Goal: Information Seeking & Learning: Learn about a topic

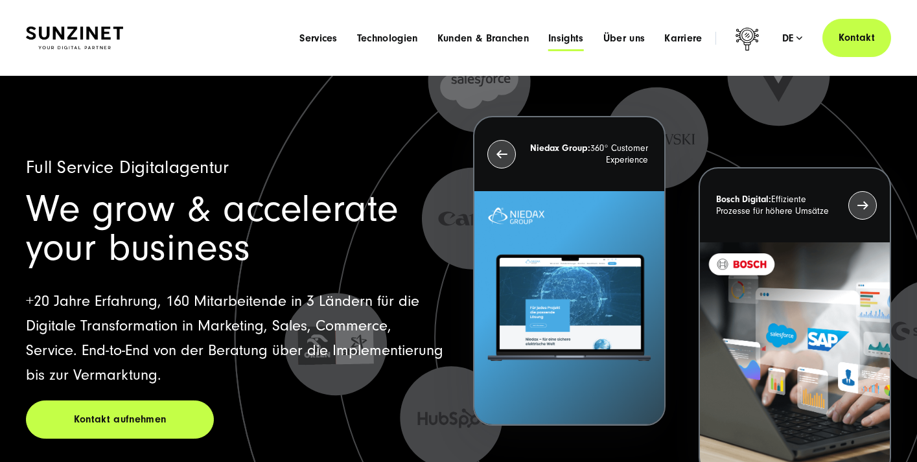
click at [575, 35] on span "Insights" at bounding box center [566, 38] width 36 height 13
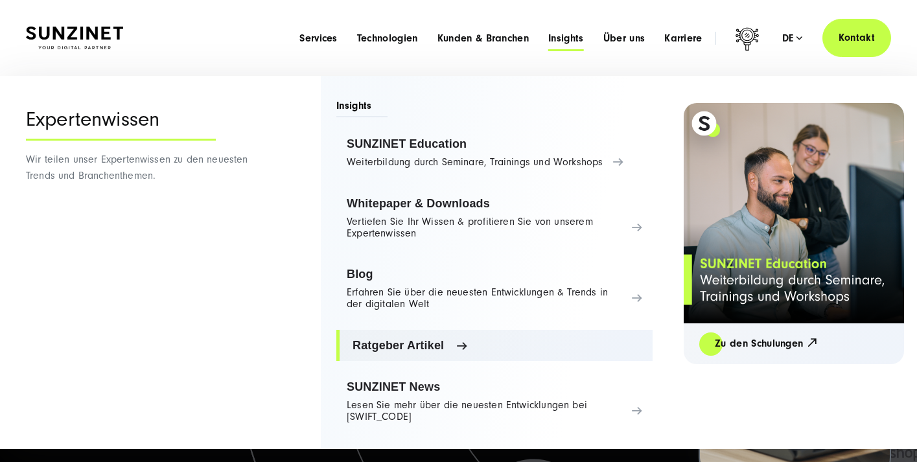
click at [427, 347] on span "Ratgeber Artikel" at bounding box center [498, 345] width 290 height 13
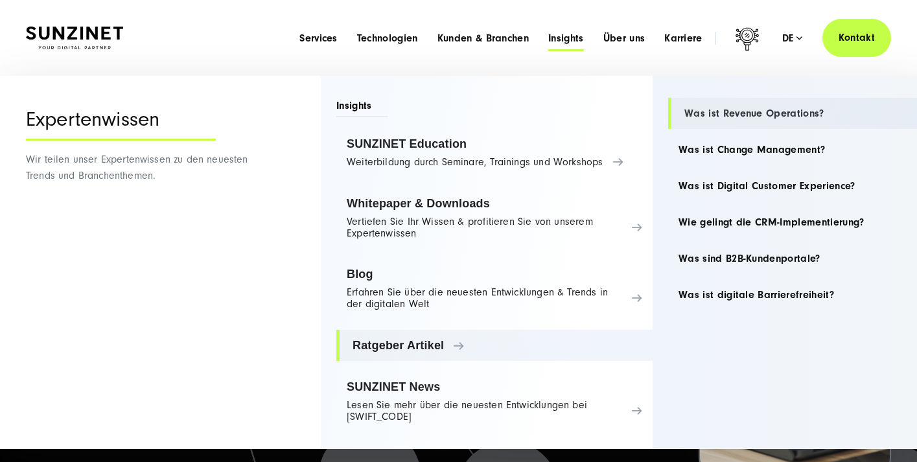
click at [725, 113] on link "Was ist Revenue Operations?" at bounding box center [818, 113] width 301 height 31
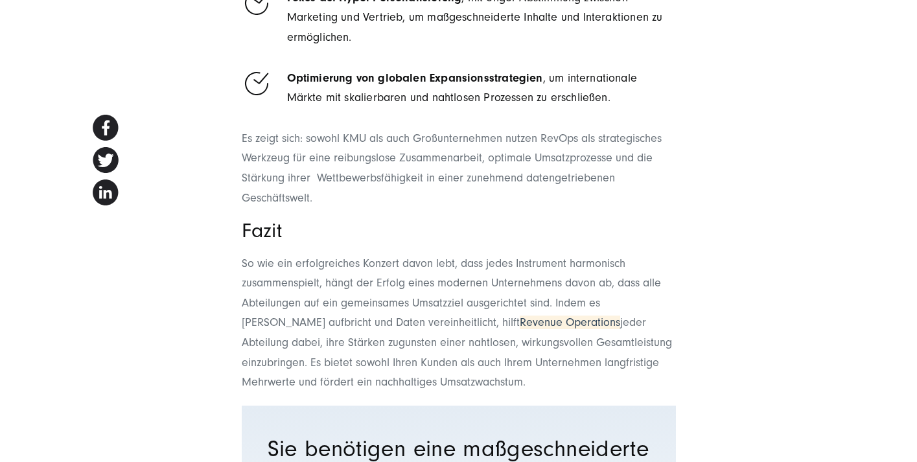
scroll to position [8679, 0]
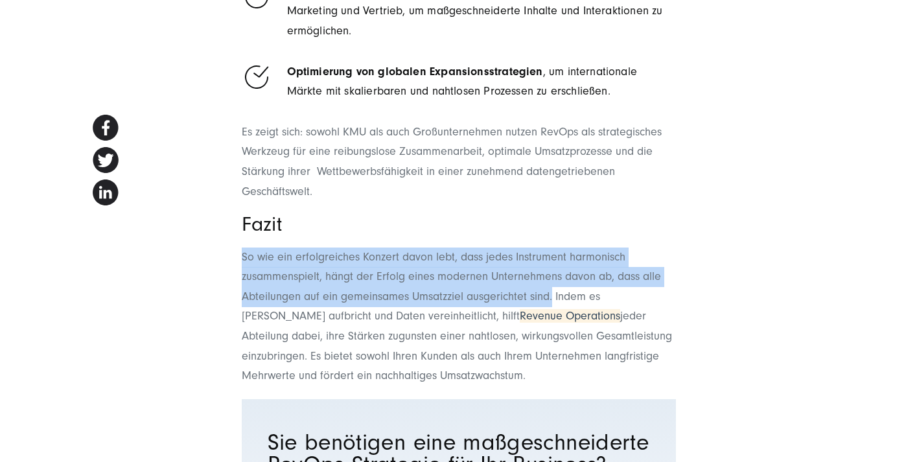
drag, startPoint x: 233, startPoint y: 232, endPoint x: 554, endPoint y: 269, distance: 323.6
copy p "So wie ein erfolgreiches Konzert davon lebt, dass jedes Instrument harmonisch z…"
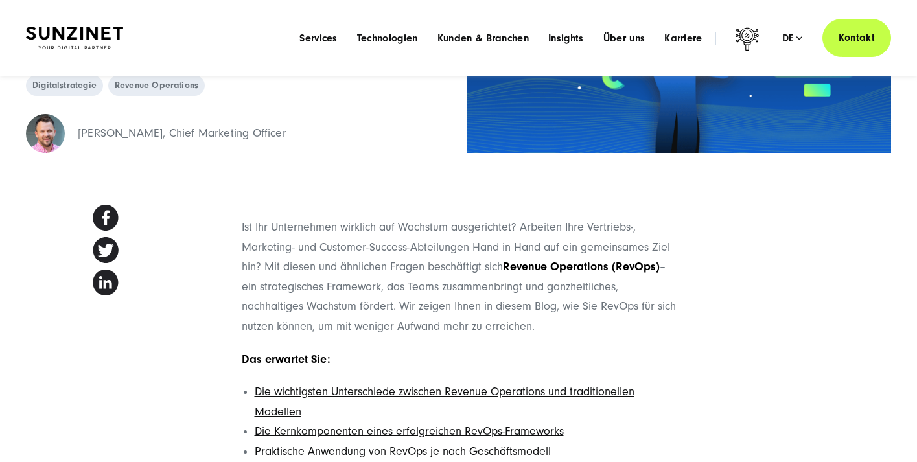
scroll to position [0, 0]
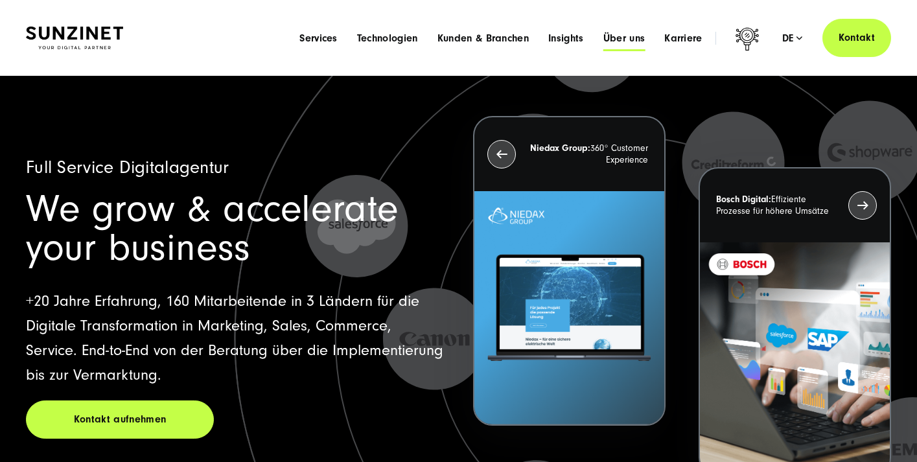
click at [626, 37] on span "Über uns" at bounding box center [625, 38] width 42 height 13
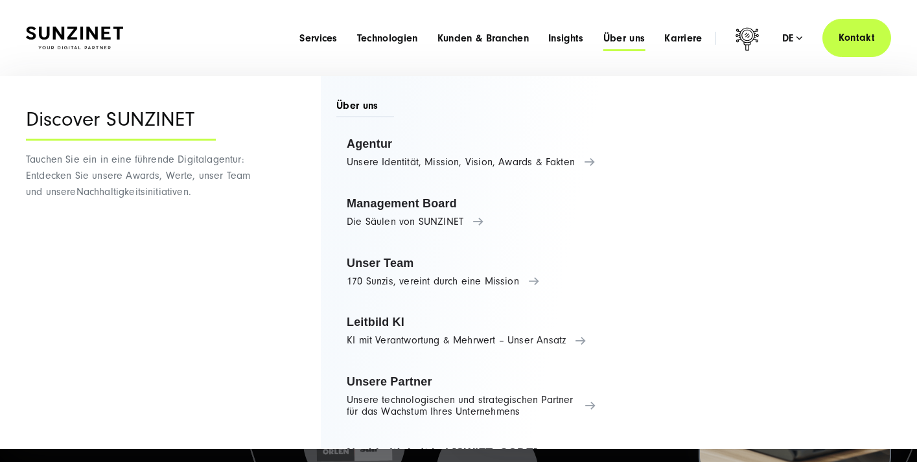
click at [589, 36] on ul "Services Menu Full Service Digitalagentur Wir lösen komplexe Herausforderungen …" at bounding box center [501, 38] width 423 height 14
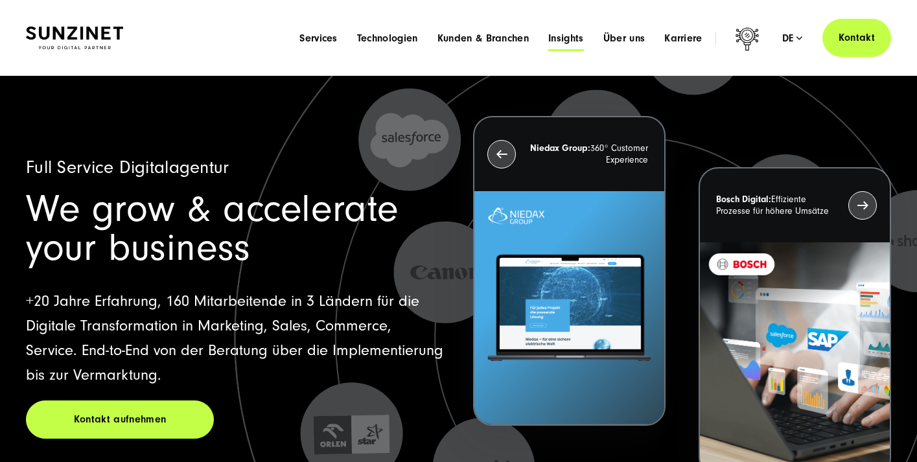
click at [568, 36] on span "Insights" at bounding box center [566, 38] width 36 height 13
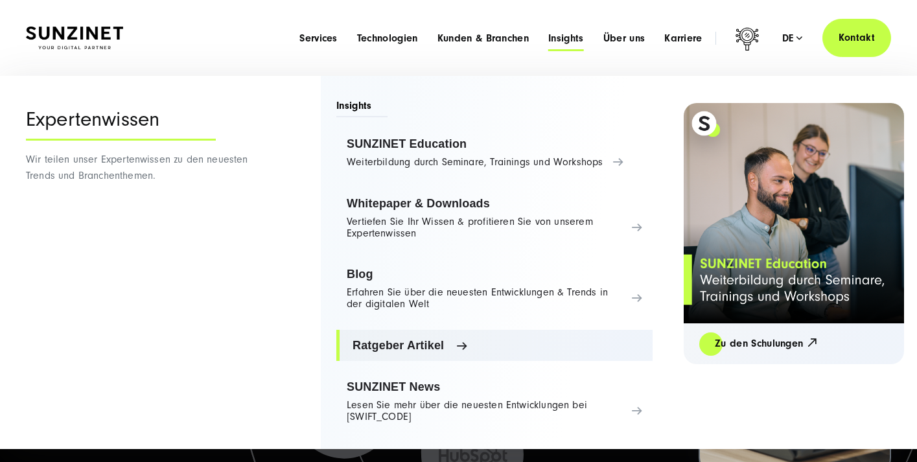
click at [399, 337] on link "Ratgeber Artikel" at bounding box center [494, 345] width 316 height 31
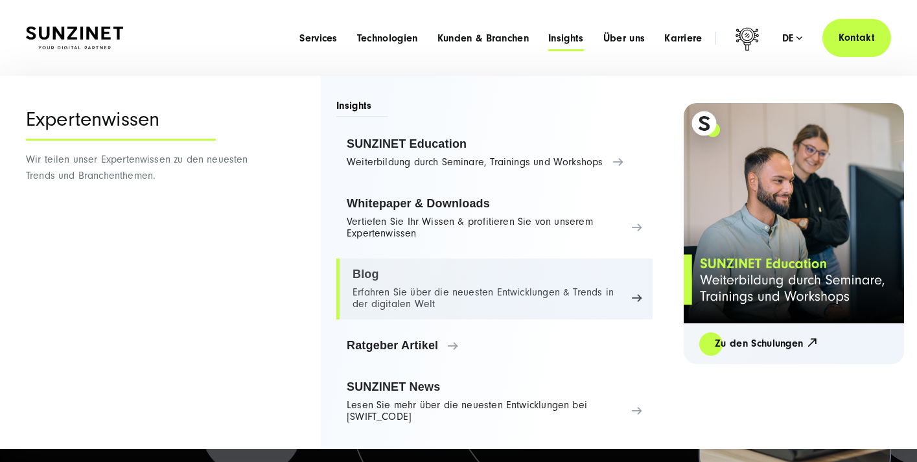
click at [456, 287] on link "Blog Erfahren Sie über die neuesten Entwicklungen & Trends in der digitalen Welt" at bounding box center [494, 289] width 316 height 61
